Goal: Book appointment/travel/reservation

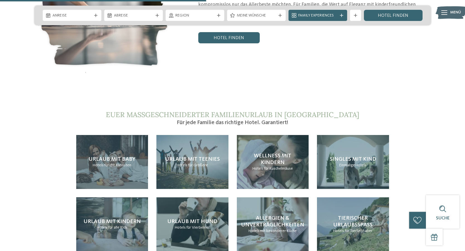
scroll to position [1210, 0]
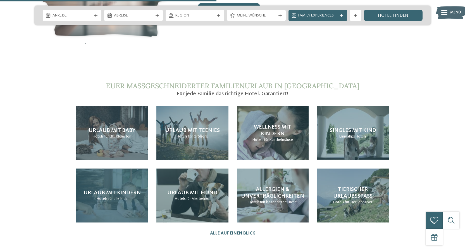
click at [101, 191] on div "Urlaub mit Kindern Hotels für alle Kids" at bounding box center [112, 195] width 72 height 54
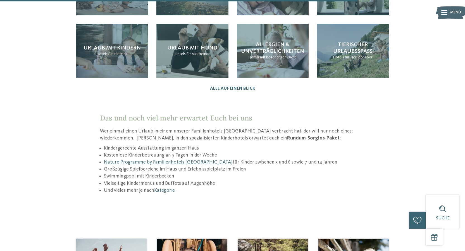
scroll to position [821, 0]
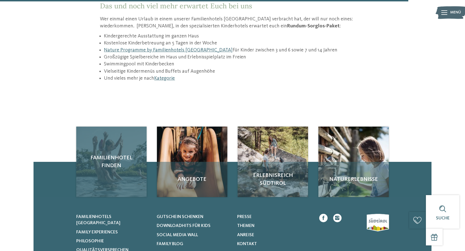
click at [108, 154] on span "Familienhotel finden" at bounding box center [111, 162] width 59 height 16
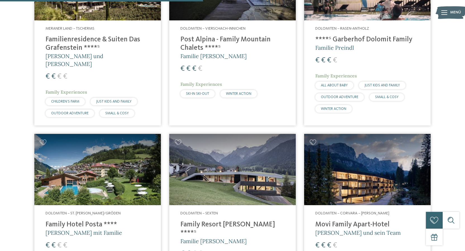
scroll to position [826, 0]
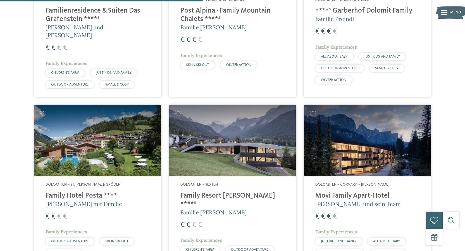
click at [267, 161] on img at bounding box center [232, 140] width 127 height 71
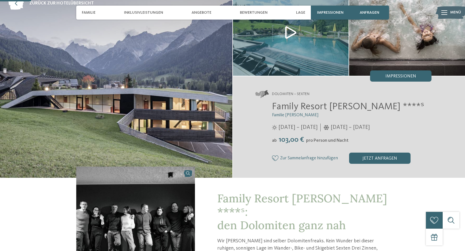
scroll to position [10, 0]
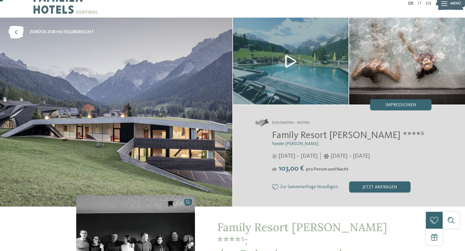
click at [286, 57] on img at bounding box center [291, 61] width 116 height 87
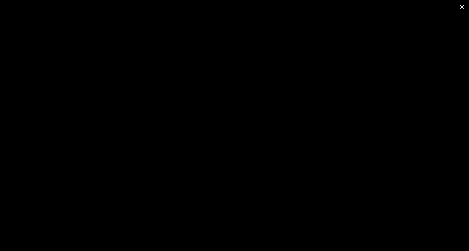
click at [464, 5] on span at bounding box center [462, 6] width 14 height 13
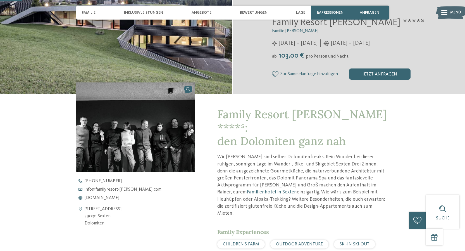
scroll to position [25, 0]
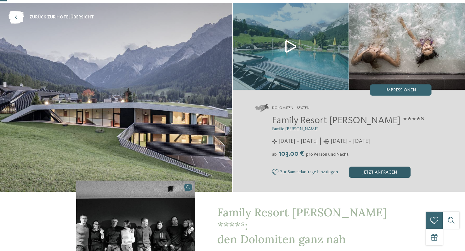
drag, startPoint x: 367, startPoint y: 176, endPoint x: 365, endPoint y: 180, distance: 5.5
click at [365, 178] on div "jetzt anfragen" at bounding box center [379, 172] width 61 height 11
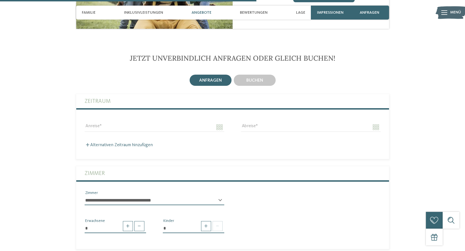
scroll to position [907, 0]
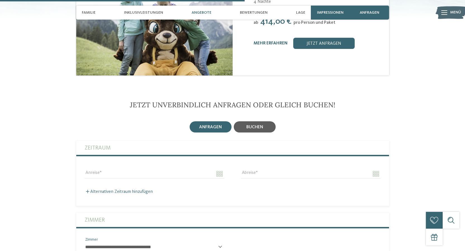
click at [249, 125] on span "buchen" at bounding box center [254, 127] width 17 height 4
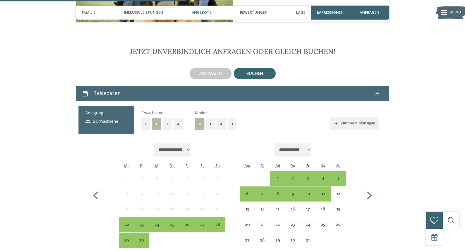
scroll to position [989, 0]
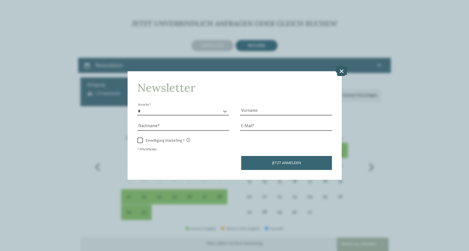
click at [346, 72] on icon at bounding box center [342, 71] width 12 height 10
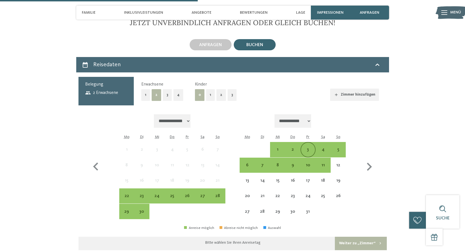
click at [309, 147] on div "3" at bounding box center [308, 154] width 14 height 14
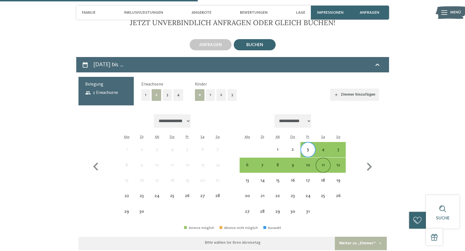
click at [325, 163] on div "11" at bounding box center [323, 170] width 14 height 14
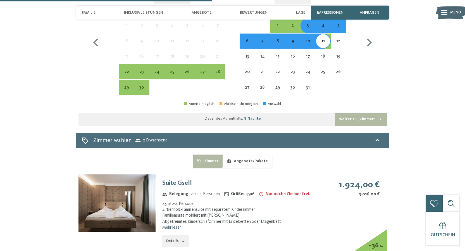
scroll to position [1177, 0]
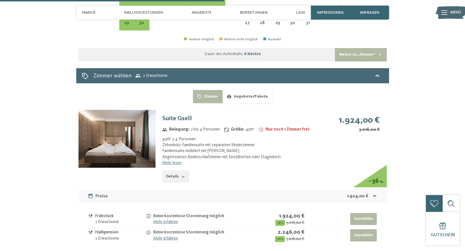
click at [174, 161] on link "Mehr lesen" at bounding box center [171, 163] width 19 height 4
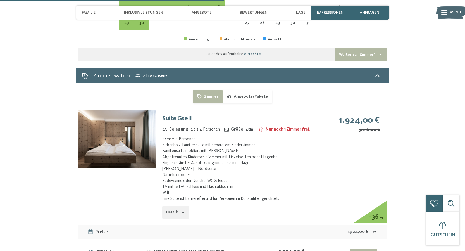
click at [155, 136] on img at bounding box center [117, 139] width 77 height 58
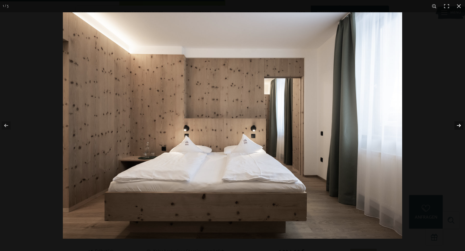
click at [460, 125] on button "button" at bounding box center [456, 125] width 20 height 28
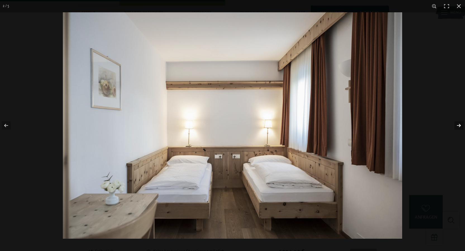
click at [460, 125] on button "button" at bounding box center [456, 125] width 20 height 28
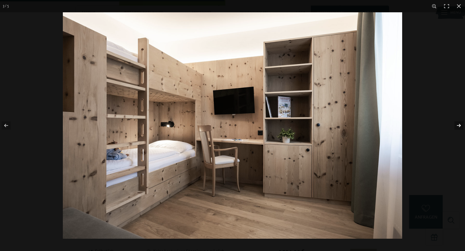
click at [460, 125] on button "button" at bounding box center [456, 125] width 20 height 28
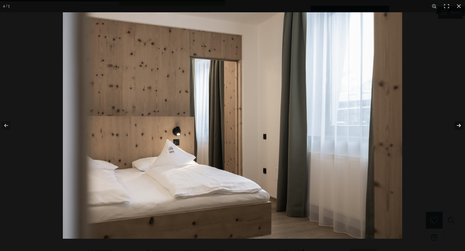
click at [460, 125] on button "button" at bounding box center [456, 125] width 20 height 28
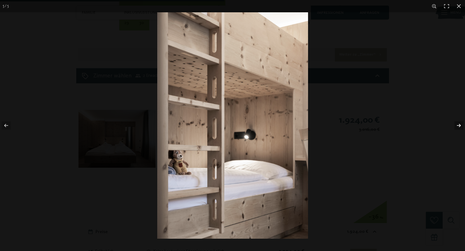
click at [460, 125] on button "button" at bounding box center [456, 125] width 20 height 28
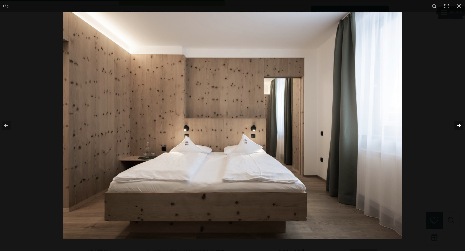
click at [460, 125] on button "button" at bounding box center [456, 125] width 20 height 28
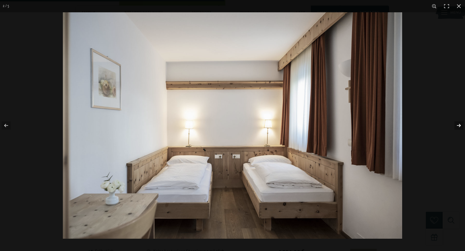
click at [460, 125] on button "button" at bounding box center [456, 125] width 20 height 28
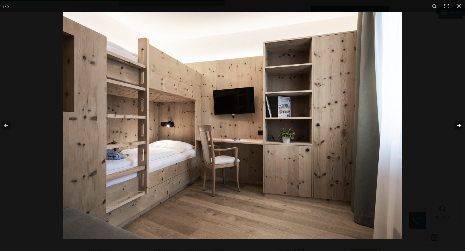
click at [460, 125] on button "button" at bounding box center [456, 125] width 20 height 28
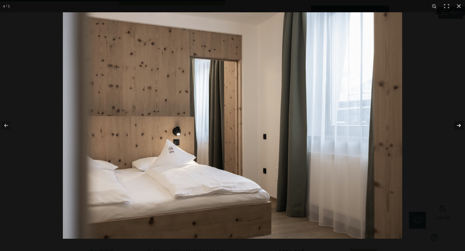
click at [460, 125] on button "button" at bounding box center [456, 125] width 20 height 28
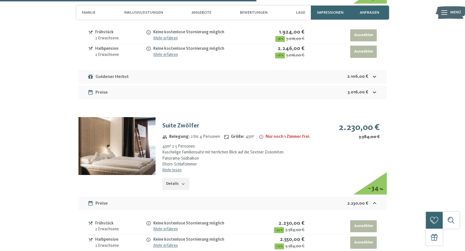
scroll to position [1425, 0]
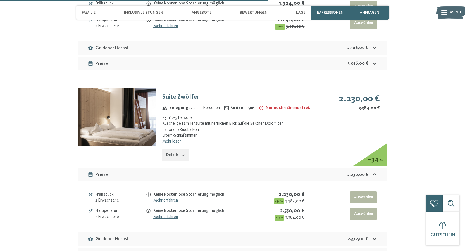
click at [118, 118] on img at bounding box center [117, 117] width 77 height 58
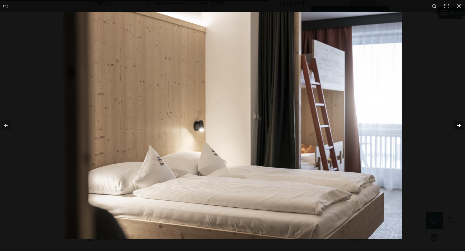
click at [455, 124] on button "button" at bounding box center [456, 125] width 20 height 28
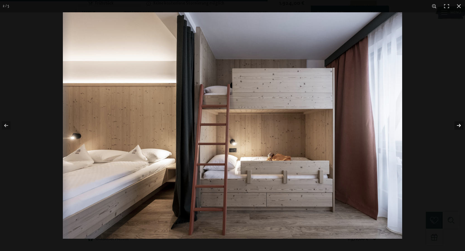
click at [455, 124] on button "button" at bounding box center [456, 125] width 20 height 28
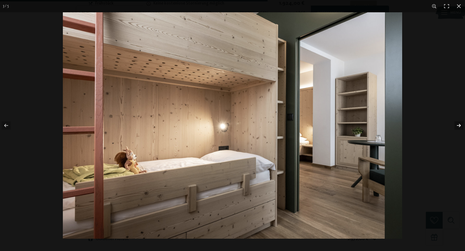
click at [455, 124] on button "button" at bounding box center [456, 125] width 20 height 28
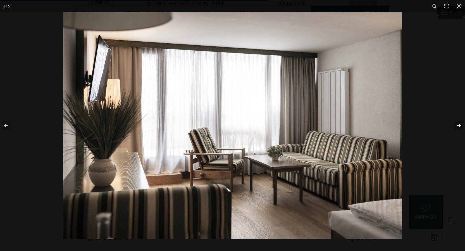
click at [455, 124] on button "button" at bounding box center [456, 125] width 20 height 28
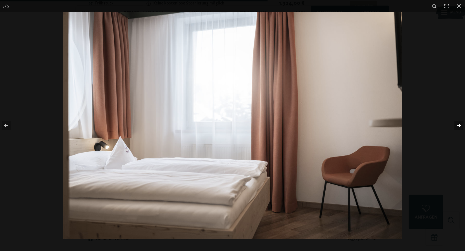
click at [455, 124] on button "button" at bounding box center [456, 125] width 20 height 28
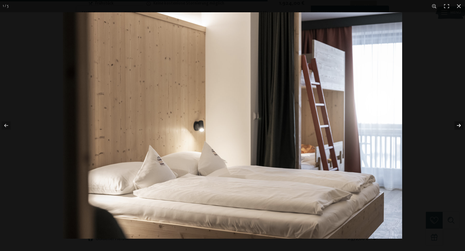
click at [455, 124] on button "button" at bounding box center [456, 125] width 20 height 28
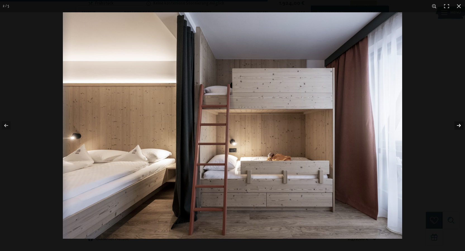
click at [455, 124] on button "button" at bounding box center [456, 125] width 20 height 28
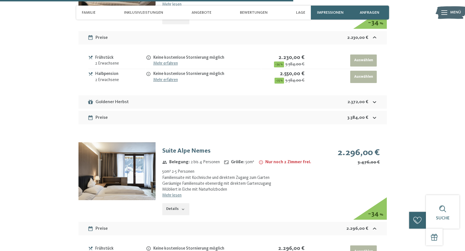
scroll to position [1570, 0]
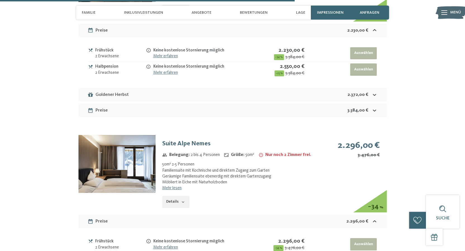
click at [114, 140] on img at bounding box center [117, 164] width 77 height 58
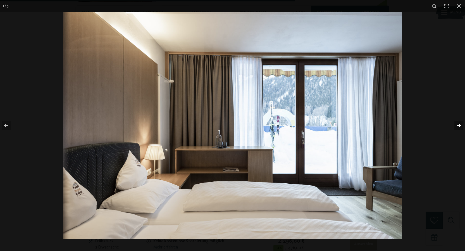
click at [459, 126] on button "button" at bounding box center [456, 125] width 20 height 28
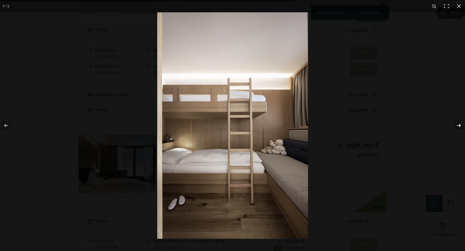
click at [459, 126] on button "button" at bounding box center [456, 125] width 20 height 28
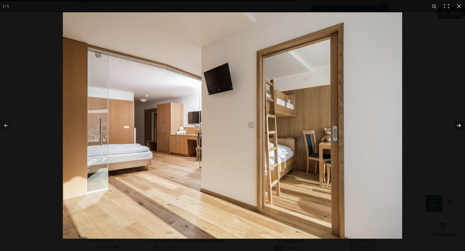
click at [459, 126] on button "button" at bounding box center [456, 125] width 20 height 28
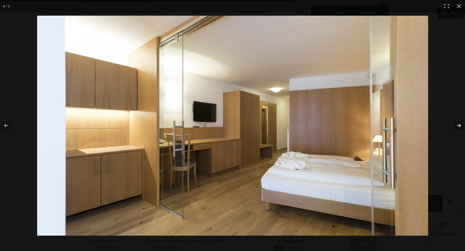
click at [459, 126] on button "button" at bounding box center [456, 125] width 20 height 28
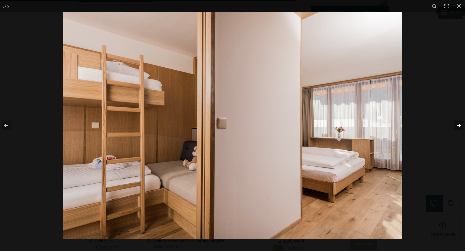
click at [459, 126] on button "button" at bounding box center [456, 125] width 20 height 28
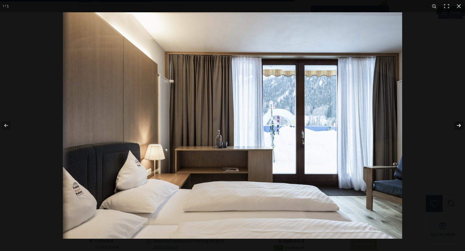
click at [459, 126] on button "button" at bounding box center [456, 125] width 20 height 28
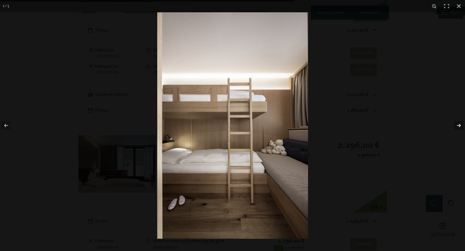
click at [459, 126] on button "button" at bounding box center [456, 125] width 20 height 28
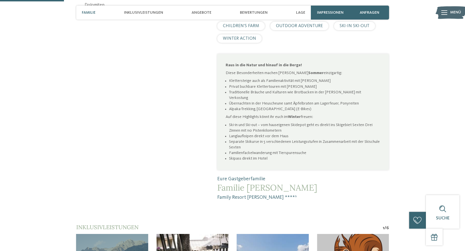
scroll to position [275, 0]
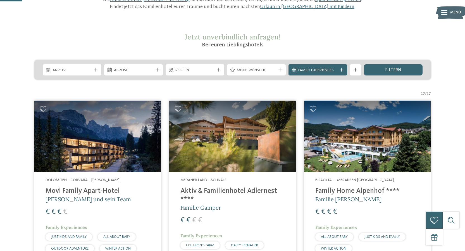
scroll to position [165, 0]
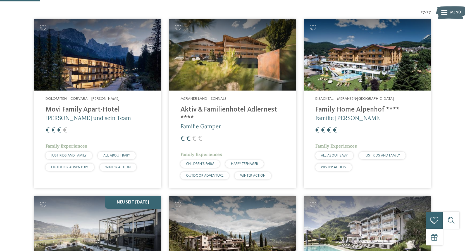
click at [143, 89] on img at bounding box center [97, 54] width 127 height 71
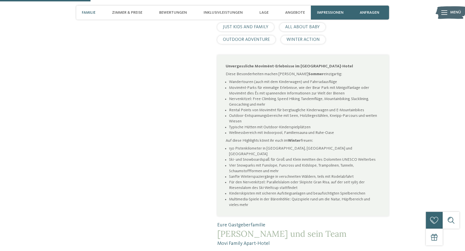
scroll to position [530, 0]
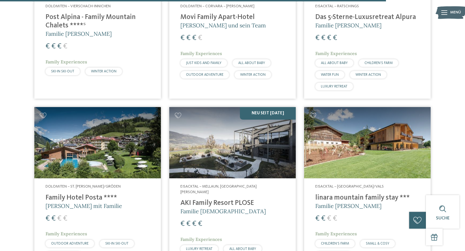
scroll to position [1585, 0]
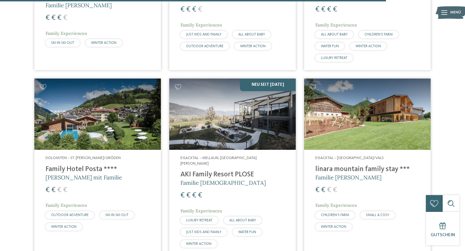
click at [232, 125] on img at bounding box center [232, 114] width 127 height 71
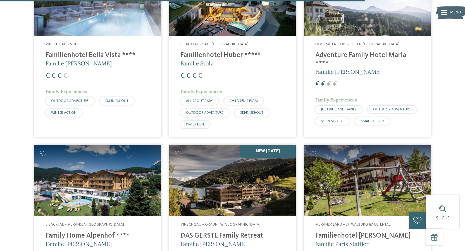
scroll to position [1404, 0]
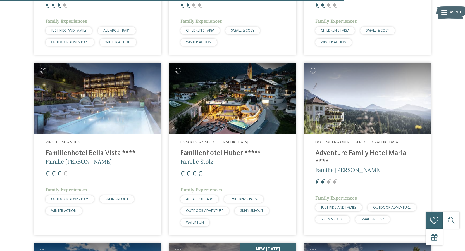
click at [99, 135] on div "Vinschgau – Stilfs Familienhotel Bella Vista **** Familie [PERSON_NAME] € € € €…" at bounding box center [97, 178] width 127 height 89
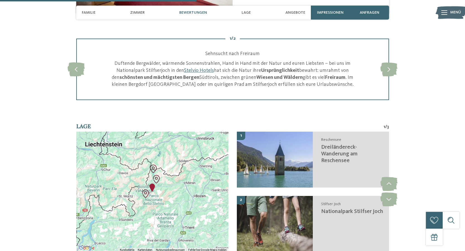
scroll to position [801, 0]
